Goal: Obtain resource: Download file/media

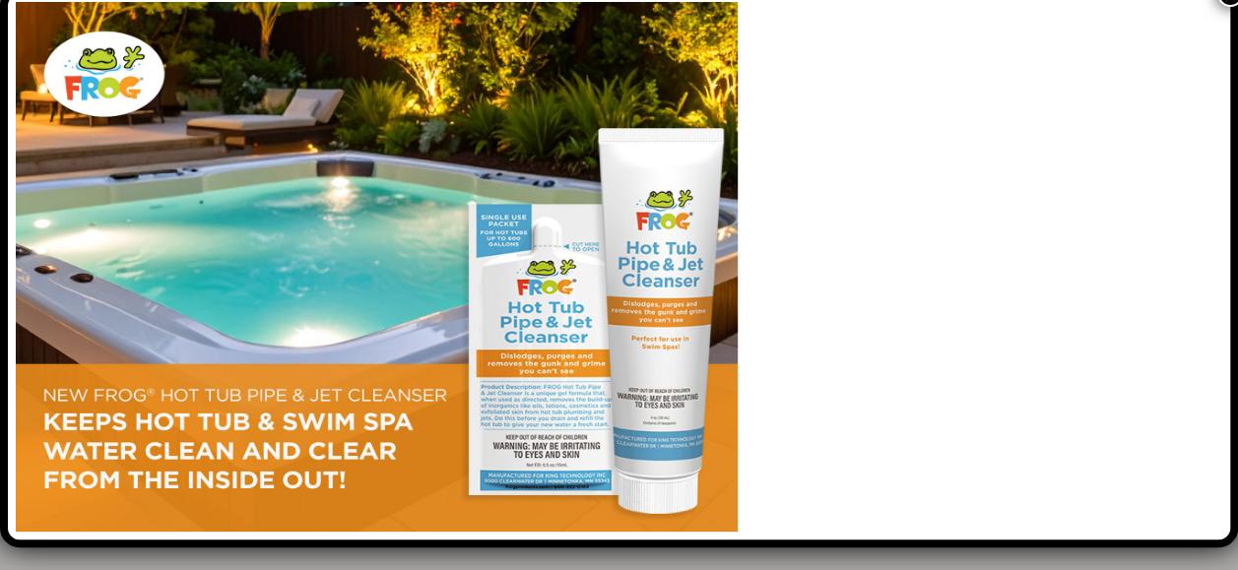
scroll to position [11159, 0]
click at [469, 258] on link "How to Balance Pool Water: A Simple Guide to Clean and Clear Pools" at bounding box center [473, 273] width 289 height 66
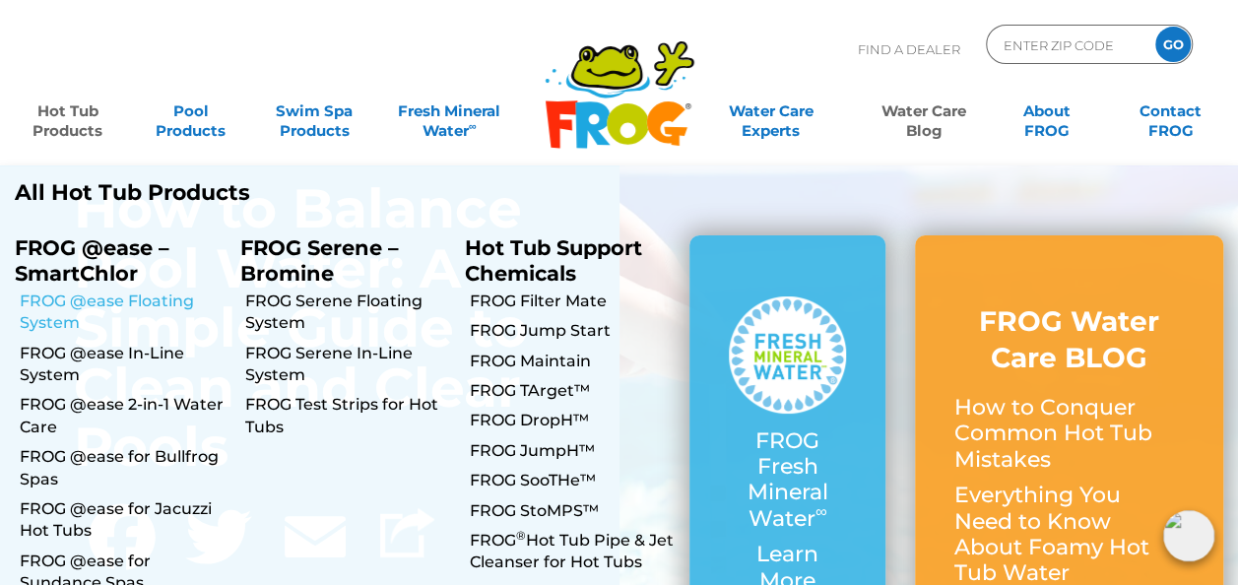
scroll to position [98, 0]
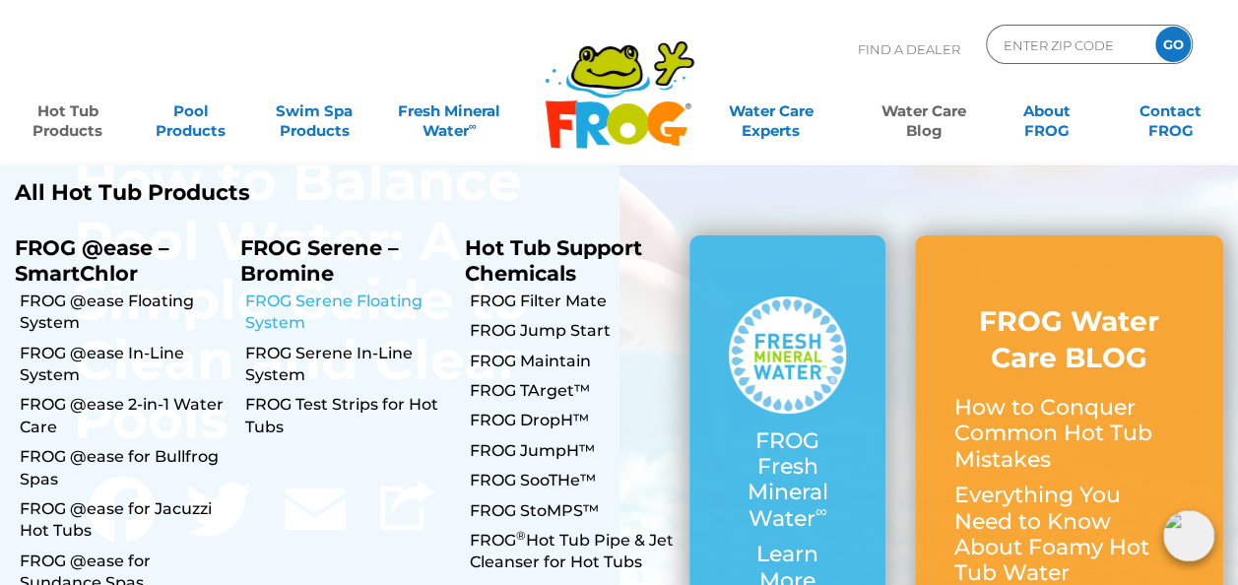
click at [356, 305] on link "FROG Serene Floating System" at bounding box center [346, 312] width 205 height 44
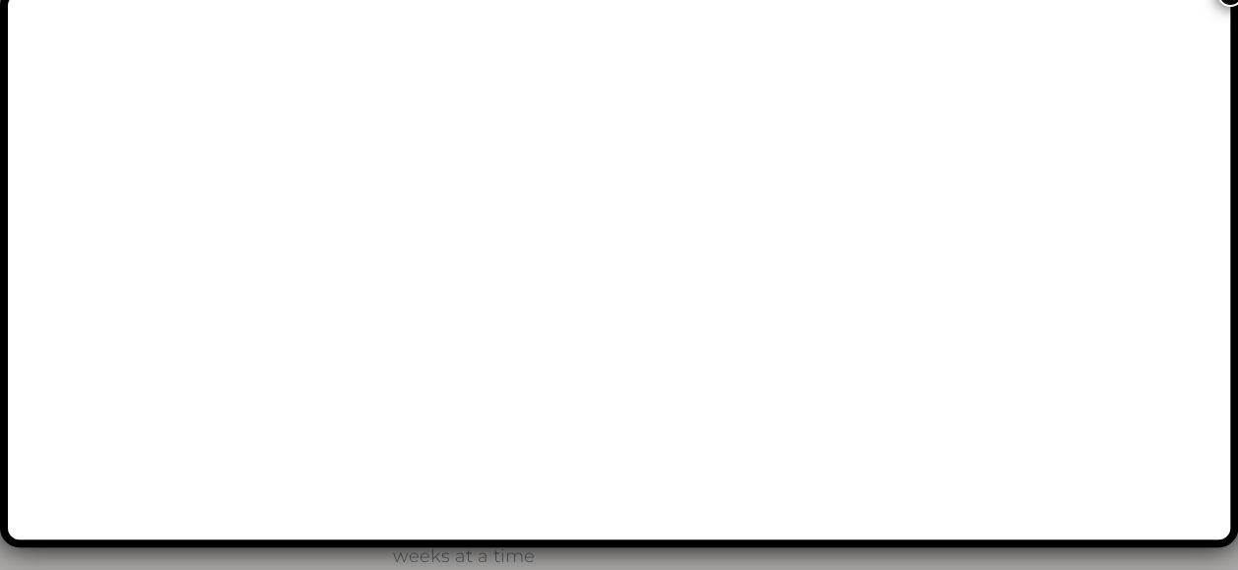
scroll to position [671, 0]
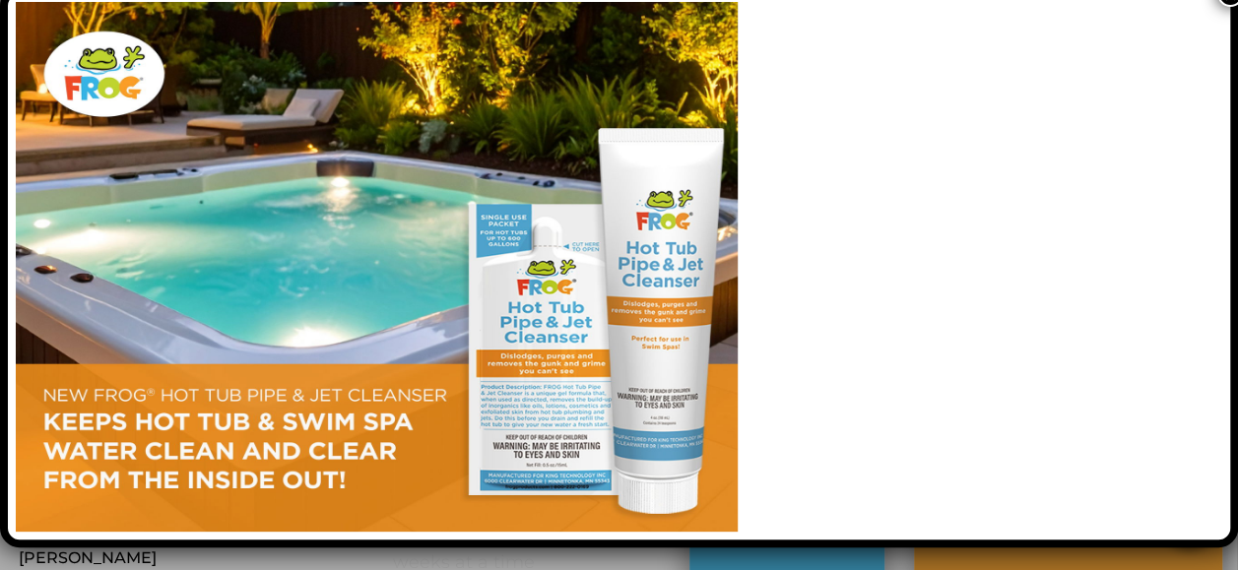
click at [293, 283] on link "FROG Serene In-Line System" at bounding box center [346, 288] width 205 height 44
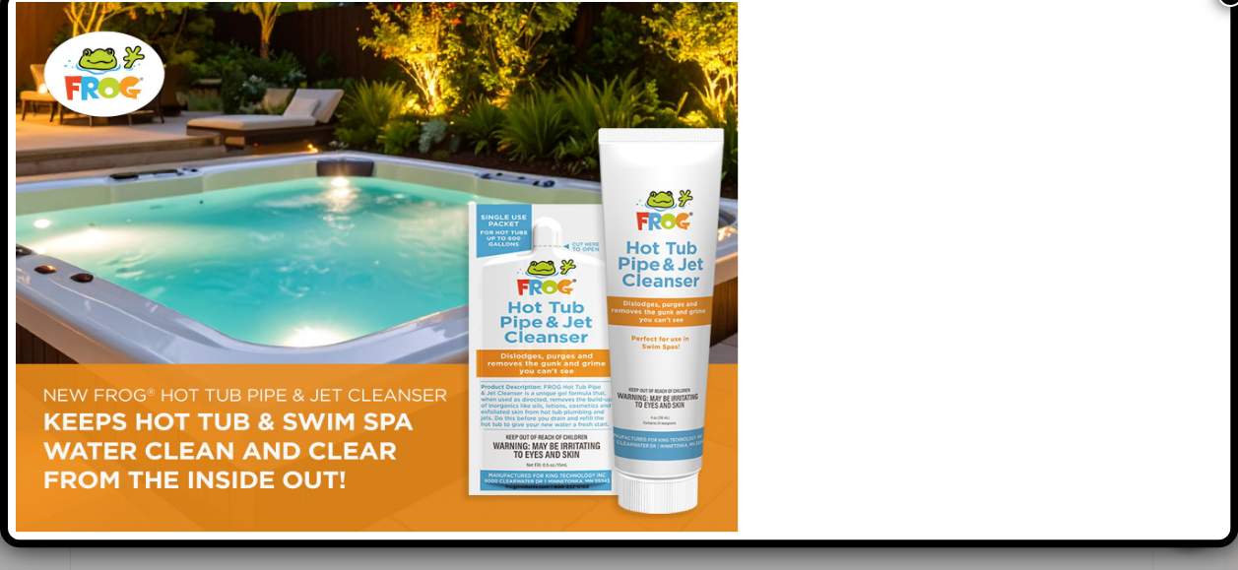
scroll to position [3584, 0]
click at [0, 0] on link "FROG Serene In-Line System Manual- English" at bounding box center [0, 0] width 0 height 0
